Goal: Information Seeking & Learning: Learn about a topic

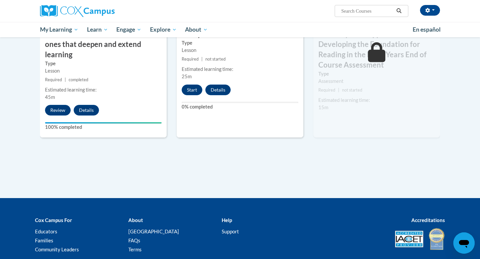
scroll to position [604, 0]
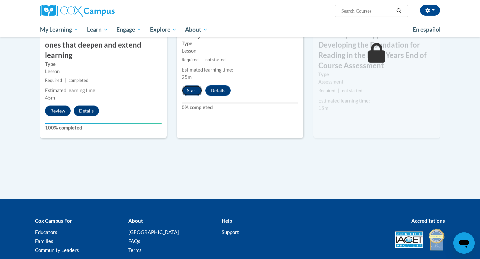
click at [194, 89] on button "Start" at bounding box center [192, 90] width 21 height 11
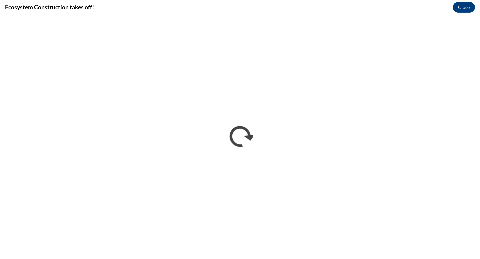
scroll to position [0, 0]
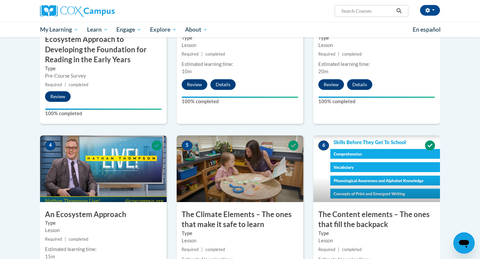
scroll to position [221, 0]
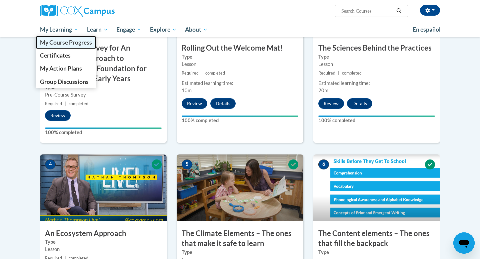
click at [66, 43] on span "My Course Progress" at bounding box center [66, 42] width 52 height 7
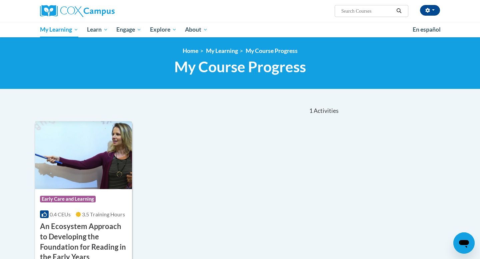
click at [68, 233] on h3 "An Ecosystem Approach to Developing the Foundation for Reading in the Early Yea…" at bounding box center [83, 242] width 87 height 41
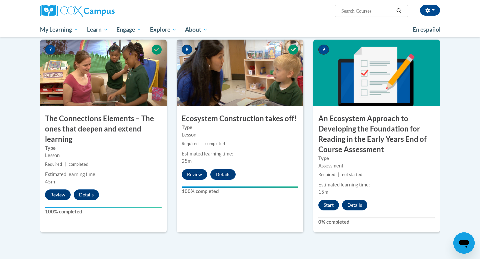
scroll to position [612, 0]
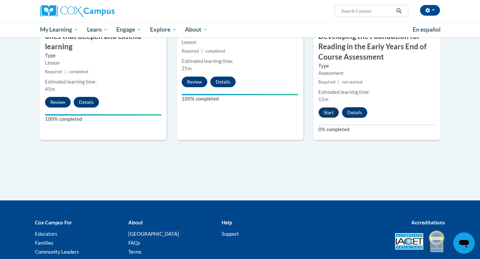
click at [324, 113] on button "Start" at bounding box center [328, 112] width 21 height 11
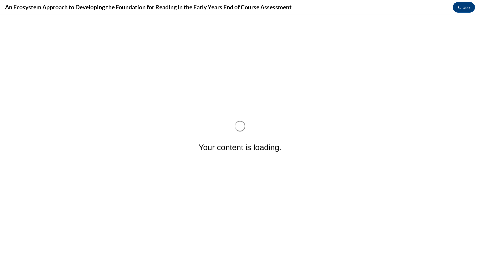
scroll to position [0, 0]
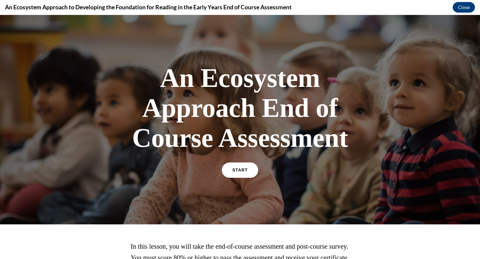
click at [237, 172] on span "START" at bounding box center [239, 170] width 15 height 5
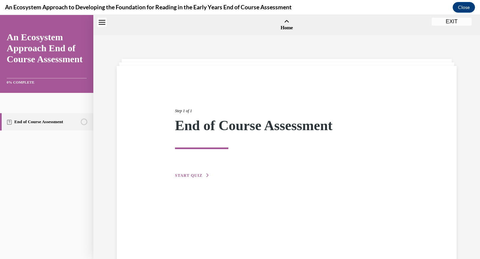
scroll to position [21, 0]
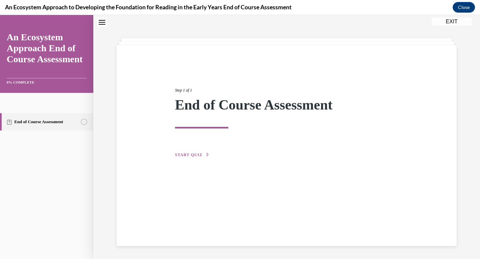
click at [186, 156] on span "START QUIZ" at bounding box center [188, 155] width 27 height 5
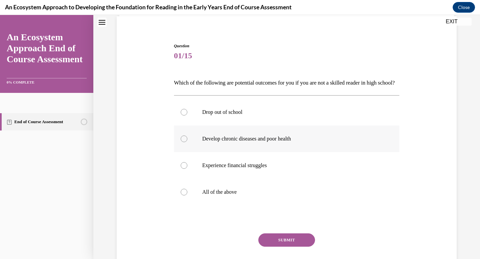
scroll to position [50, 0]
click at [186, 115] on div at bounding box center [184, 111] width 7 height 7
click at [186, 115] on input "Drop out of school" at bounding box center [184, 111] width 7 height 7
radio input "true"
click at [289, 246] on button "SUBMIT" at bounding box center [286, 239] width 57 height 13
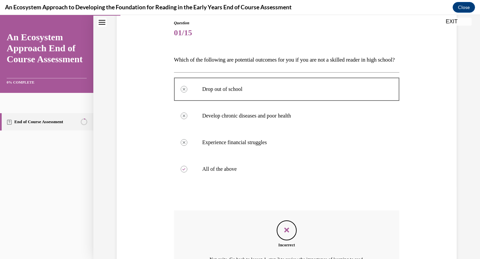
scroll to position [157, 0]
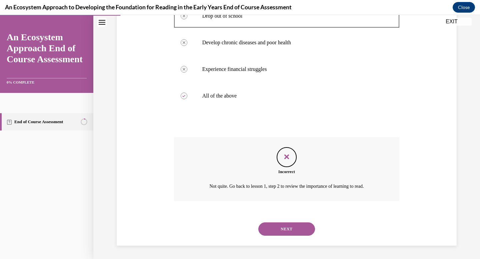
click at [286, 225] on button "NEXT" at bounding box center [286, 229] width 57 height 13
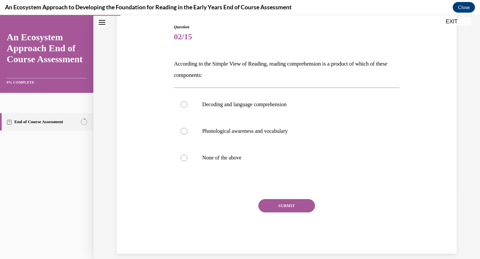
scroll to position [67, 0]
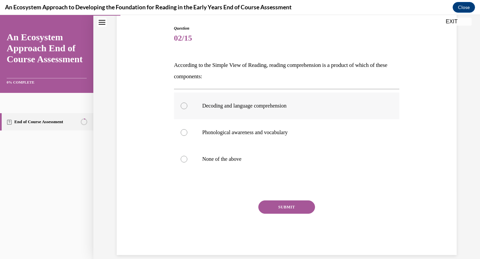
click at [184, 108] on div at bounding box center [184, 106] width 7 height 7
click at [184, 108] on input "Decoding and language comprehension" at bounding box center [184, 106] width 7 height 7
radio input "true"
click at [287, 205] on button "SUBMIT" at bounding box center [286, 207] width 57 height 13
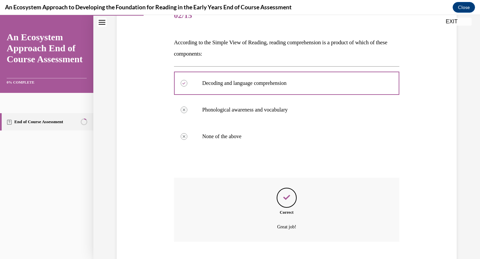
scroll to position [131, 0]
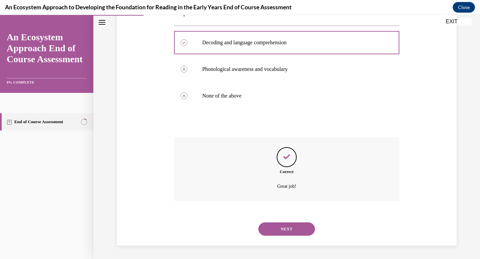
click at [290, 233] on button "NEXT" at bounding box center [286, 229] width 57 height 13
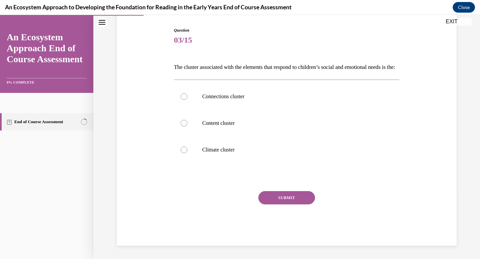
scroll to position [74, 0]
click at [184, 151] on div at bounding box center [184, 150] width 7 height 7
click at [184, 151] on input "Climate cluster" at bounding box center [184, 150] width 7 height 7
radio input "true"
click at [278, 198] on button "SUBMIT" at bounding box center [286, 197] width 57 height 13
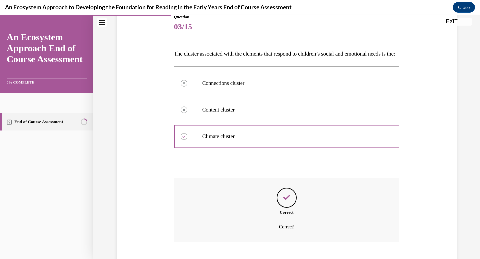
scroll to position [131, 0]
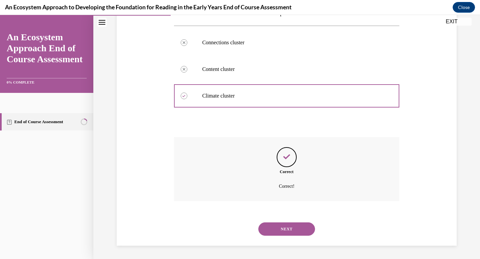
click at [292, 227] on button "NEXT" at bounding box center [286, 229] width 57 height 13
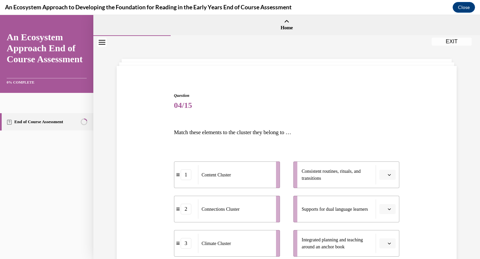
scroll to position [0, 0]
click at [451, 42] on button "EXIT" at bounding box center [452, 42] width 40 height 8
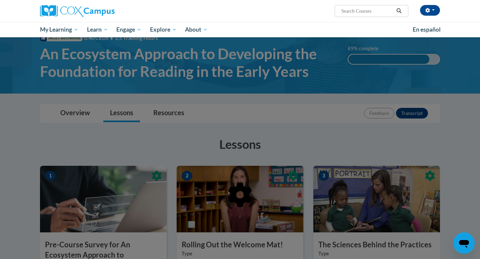
scroll to position [0, 0]
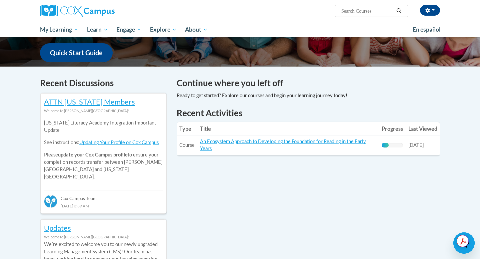
scroll to position [153, 0]
